Goal: Complete application form

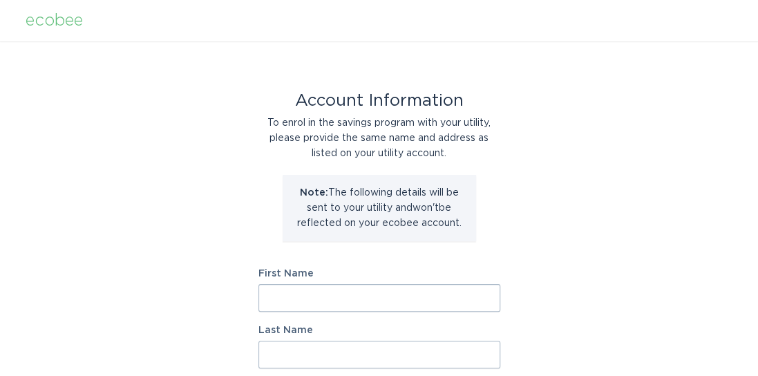
scroll to position [135, 0]
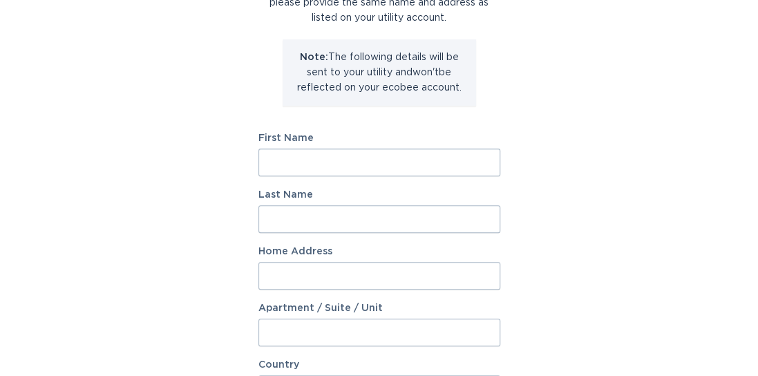
click at [342, 160] on input "First Name" at bounding box center [379, 163] width 242 height 28
type input "Rashed"
type input "Khoshnood"
type input "5 Dunstable Dr"
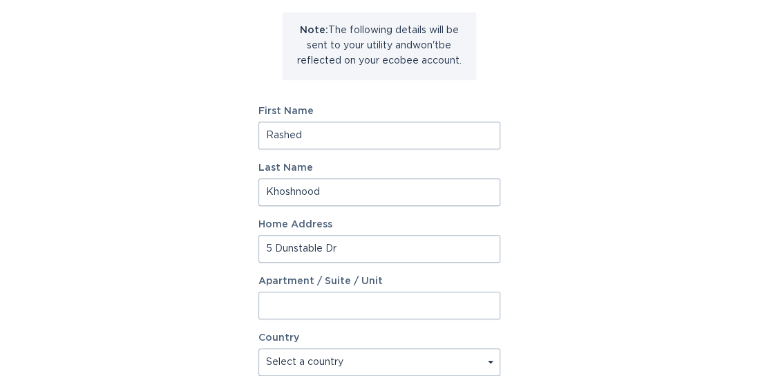
select select "CA"
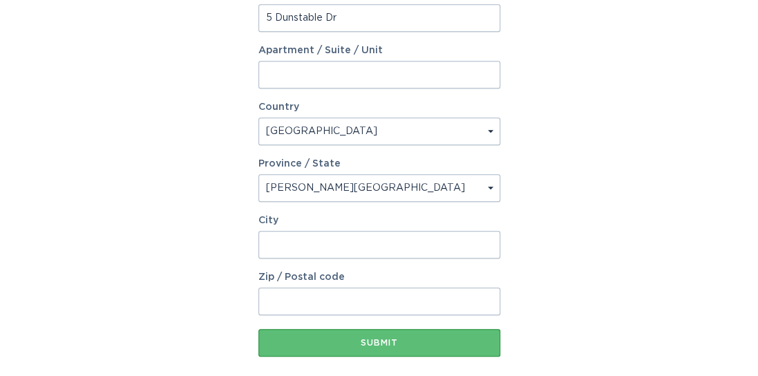
click at [335, 186] on select "Select a province/state [GEOGRAPHIC_DATA] [GEOGRAPHIC_DATA] [GEOGRAPHIC_DATA] […" at bounding box center [379, 188] width 242 height 28
select select "ON"
click at [258, 174] on select "Select a province/state [GEOGRAPHIC_DATA] [GEOGRAPHIC_DATA] [GEOGRAPHIC_DATA] […" at bounding box center [379, 188] width 242 height 28
type input "Whitby"
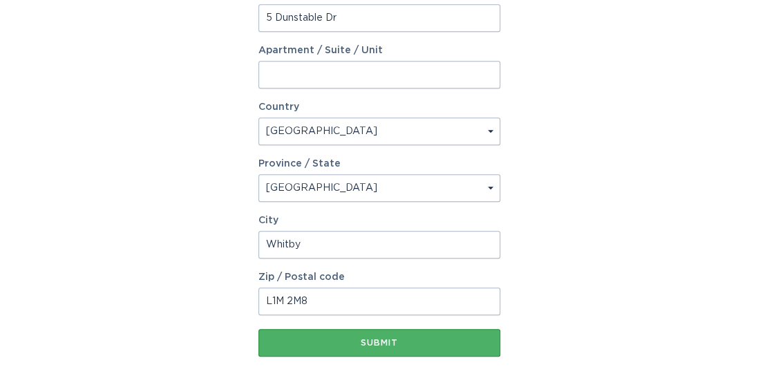
type input "L1M 2M8"
click at [369, 348] on button "Submit" at bounding box center [379, 343] width 242 height 28
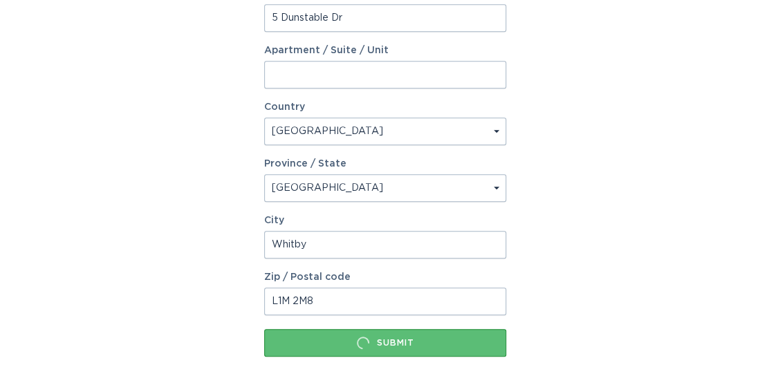
scroll to position [0, 0]
